Goal: Use online tool/utility

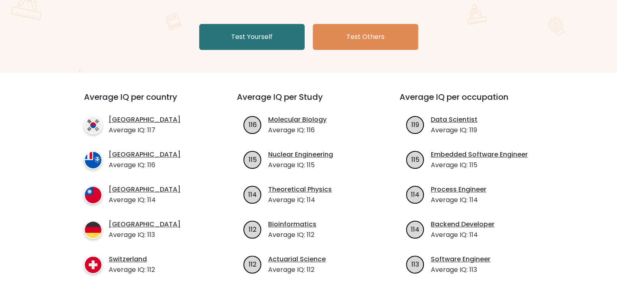
scroll to position [146, 0]
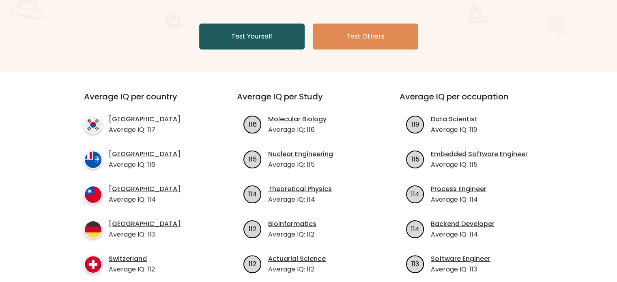
click at [245, 30] on link "Test Yourself" at bounding box center [251, 37] width 105 height 26
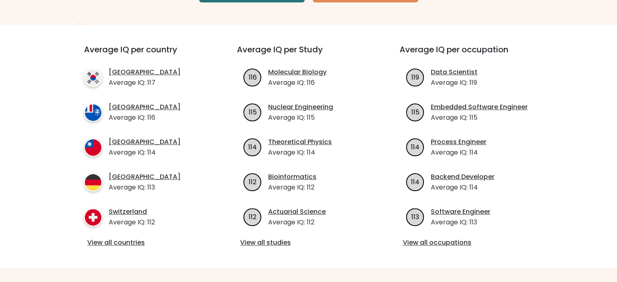
scroll to position [0, 0]
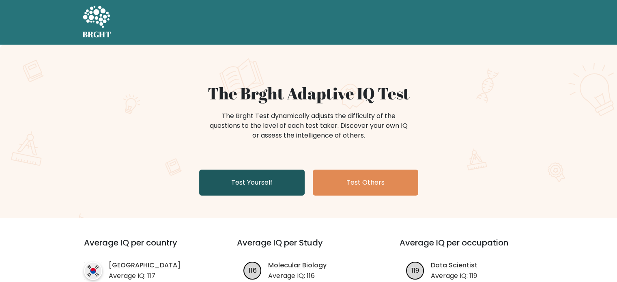
click at [286, 187] on link "Test Yourself" at bounding box center [251, 183] width 105 height 26
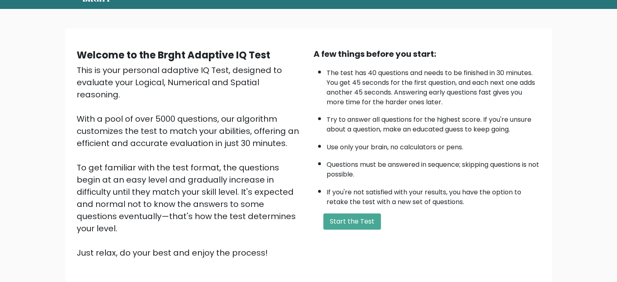
scroll to position [39, 0]
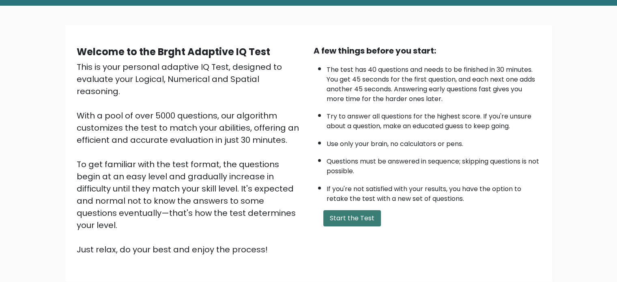
click at [346, 215] on button "Start the Test" at bounding box center [352, 218] width 58 height 16
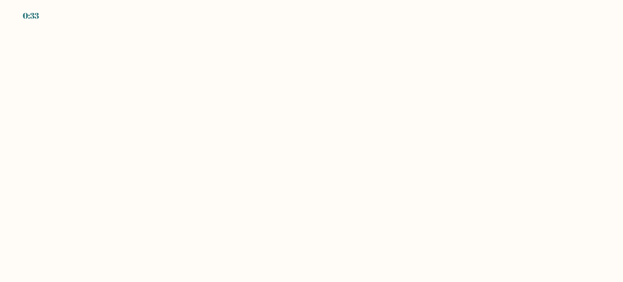
click at [180, 79] on body "0:33" at bounding box center [311, 141] width 623 height 282
